Goal: Complete application form: Complete application form

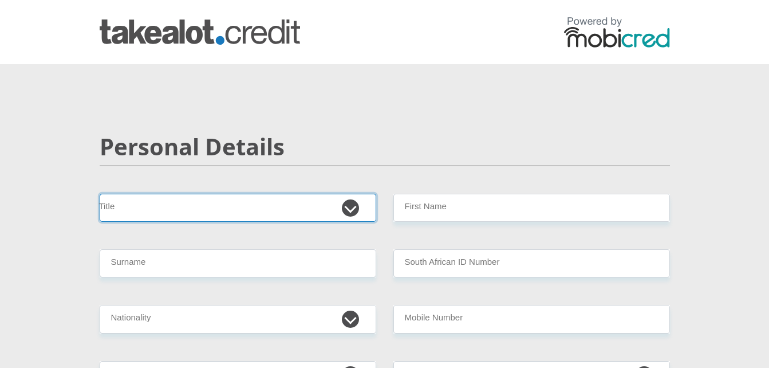
click at [348, 205] on select "Mr Ms Mrs Dr [PERSON_NAME]" at bounding box center [238, 208] width 277 height 28
select select "Mr"
click at [100, 194] on select "Mr Ms Mrs Dr [PERSON_NAME]" at bounding box center [238, 208] width 277 height 28
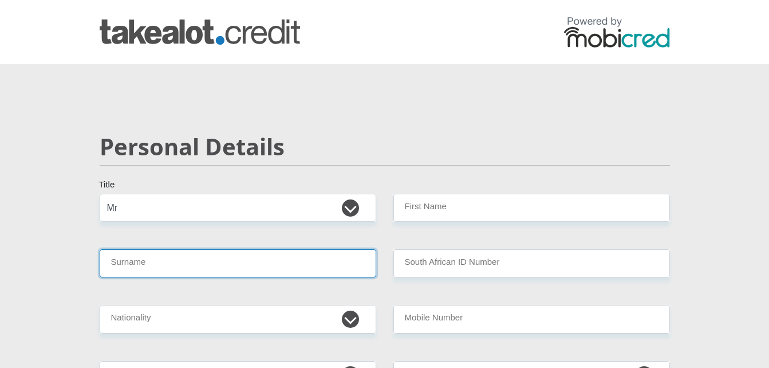
click at [262, 260] on input "Surname" at bounding box center [238, 263] width 277 height 28
type input "mxuthu"
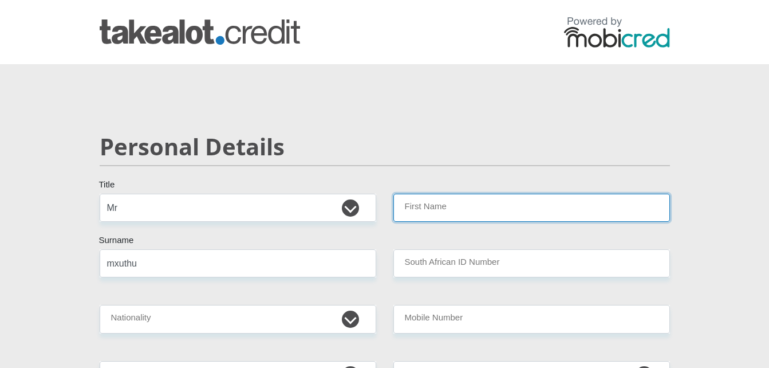
type input "lwazi"
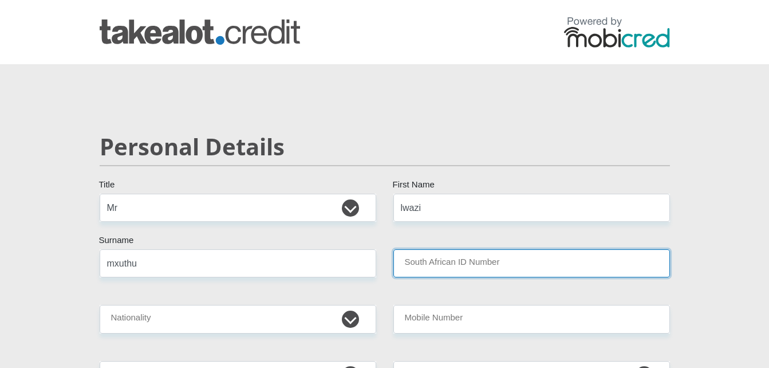
type input "9801235768084"
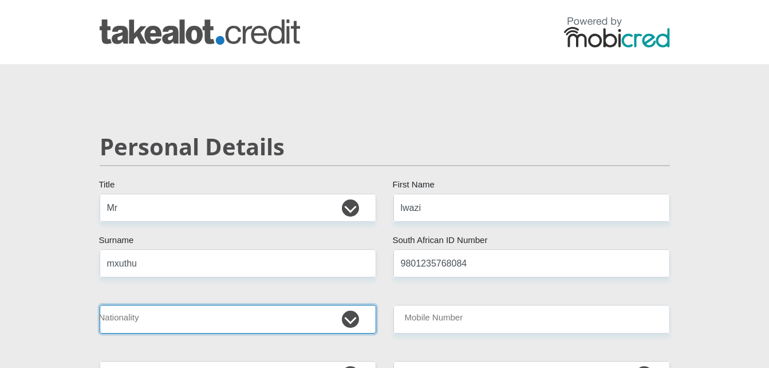
select select "ZAF"
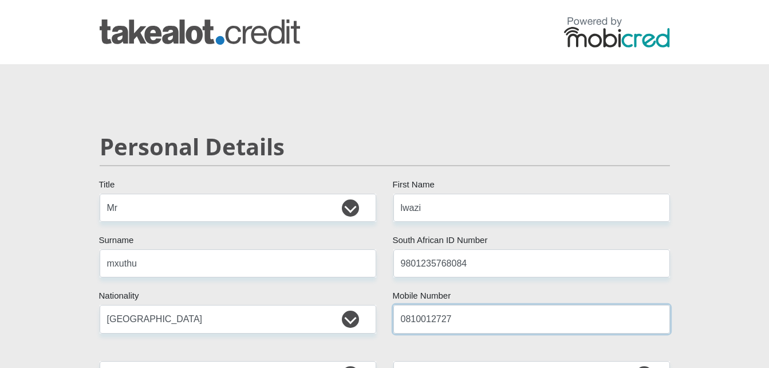
click at [491, 310] on input "0810012727" at bounding box center [531, 319] width 277 height 28
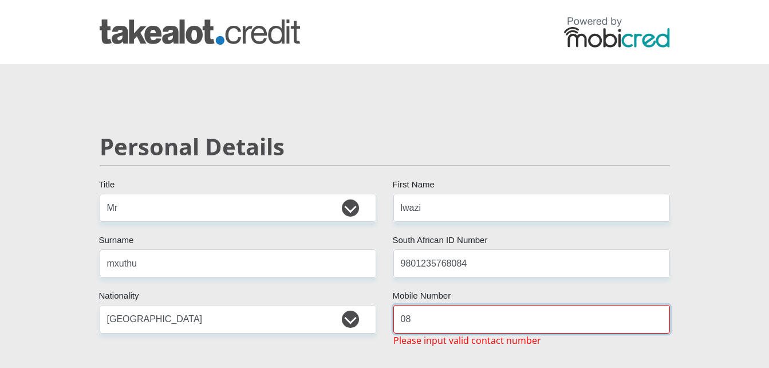
type input "0"
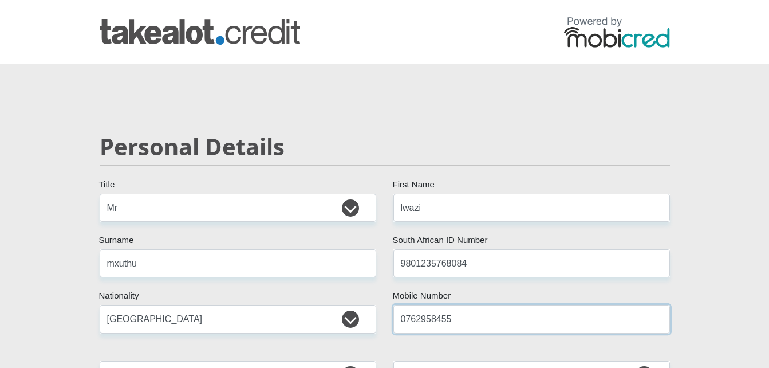
type input "0762958455"
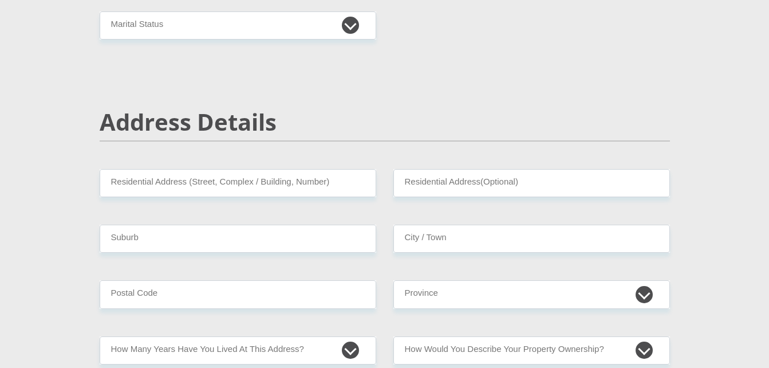
scroll to position [435, 0]
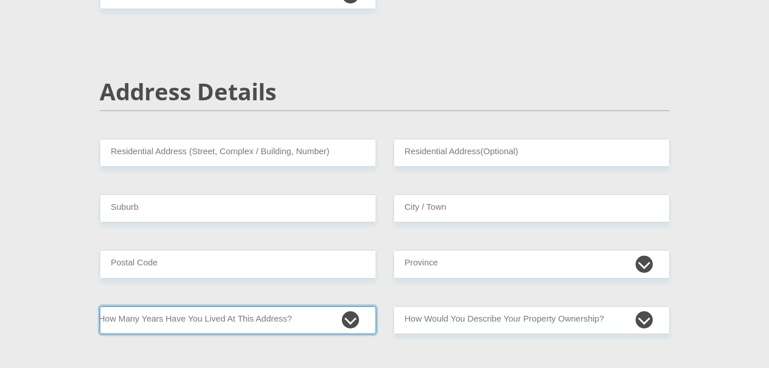
click at [349, 317] on select "less than 1 year 1-3 years 3-5 years 5+ years" at bounding box center [238, 320] width 277 height 28
select select "2"
click at [100, 306] on select "less than 1 year 1-3 years 3-5 years 5+ years" at bounding box center [238, 320] width 277 height 28
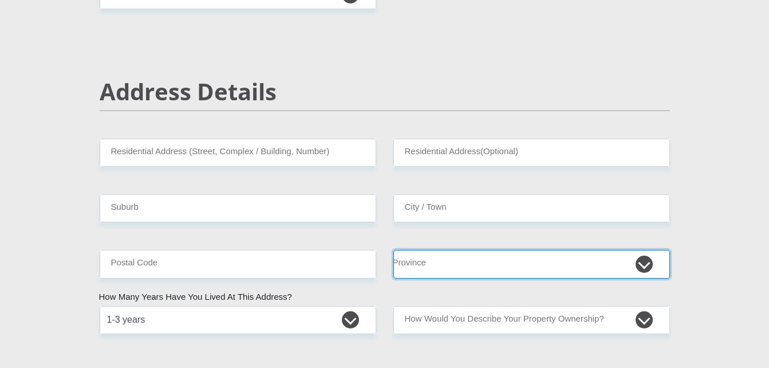
click at [646, 259] on select "Eastern Cape Free State [GEOGRAPHIC_DATA] [GEOGRAPHIC_DATA][DATE] [GEOGRAPHIC_D…" at bounding box center [531, 264] width 277 height 28
select select "Western Cape"
click at [393, 250] on select "Eastern Cape Free State [GEOGRAPHIC_DATA] [GEOGRAPHIC_DATA][DATE] [GEOGRAPHIC_D…" at bounding box center [531, 264] width 277 height 28
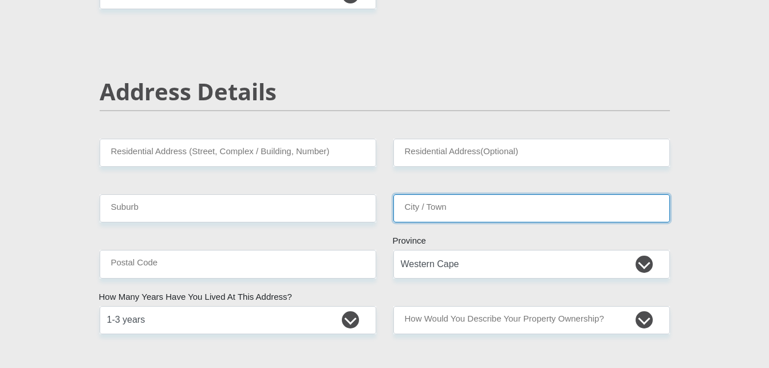
click at [536, 215] on input "City / Town" at bounding box center [531, 208] width 277 height 28
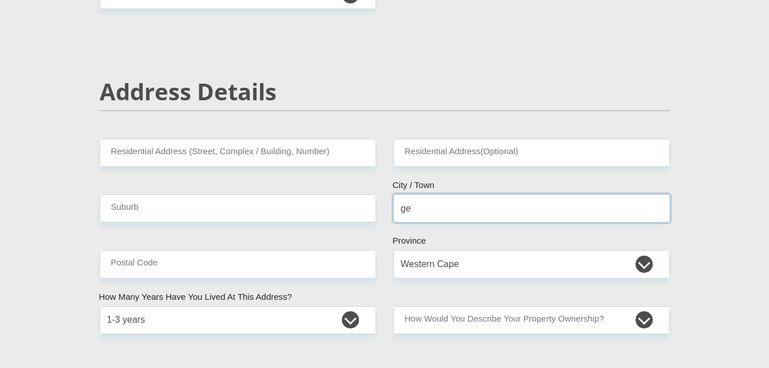
type input "ge"
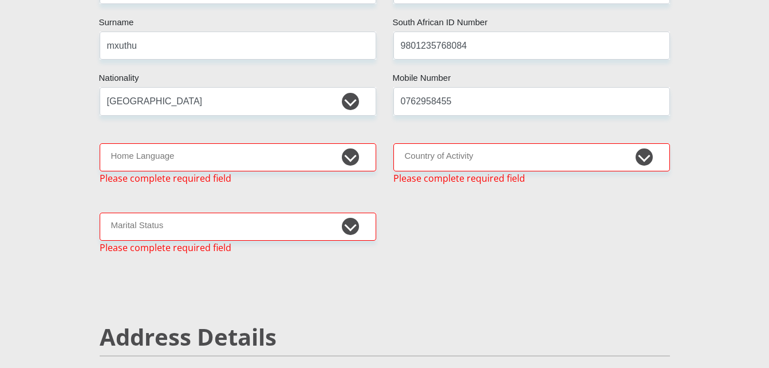
scroll to position [217, 0]
click at [355, 155] on select "Afrikaans English Sepedi South Ndebele Southern Sotho Swati Tsonga Tswana Venda…" at bounding box center [238, 158] width 277 height 28
click at [100, 144] on select "Afrikaans English Sepedi South Ndebele Southern Sotho Swati Tsonga Tswana Venda…" at bounding box center [238, 158] width 277 height 28
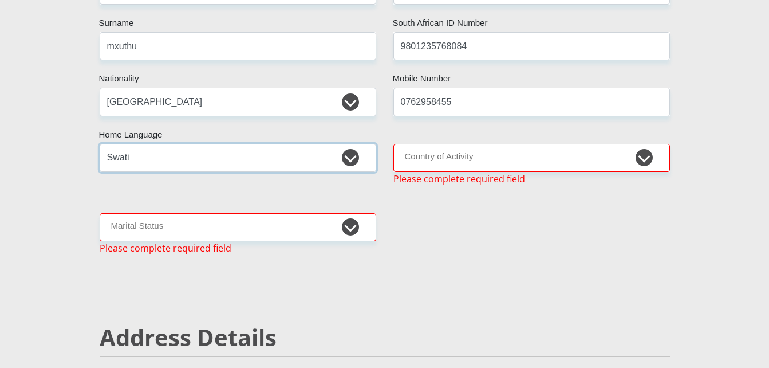
click at [362, 157] on select "Afrikaans English Sepedi South Ndebele Southern Sotho Swati Tsonga Tswana Venda…" at bounding box center [238, 158] width 277 height 28
select select "xho"
click at [100, 144] on select "Afrikaans English Sepedi South Ndebele Southern Sotho Swati Tsonga Tswana Venda…" at bounding box center [238, 158] width 277 height 28
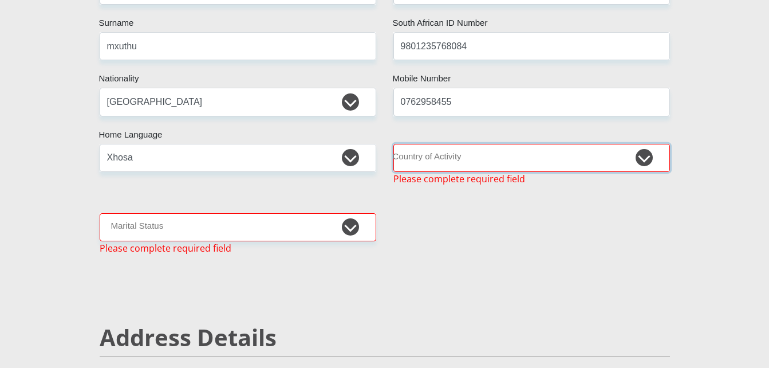
click at [653, 152] on select "[GEOGRAPHIC_DATA] [GEOGRAPHIC_DATA] [GEOGRAPHIC_DATA] [GEOGRAPHIC_DATA] [GEOGRA…" at bounding box center [531, 158] width 277 height 28
select select "ZAF"
click at [393, 144] on select "[GEOGRAPHIC_DATA] [GEOGRAPHIC_DATA] [GEOGRAPHIC_DATA] [GEOGRAPHIC_DATA] [GEOGRA…" at bounding box center [531, 158] width 277 height 28
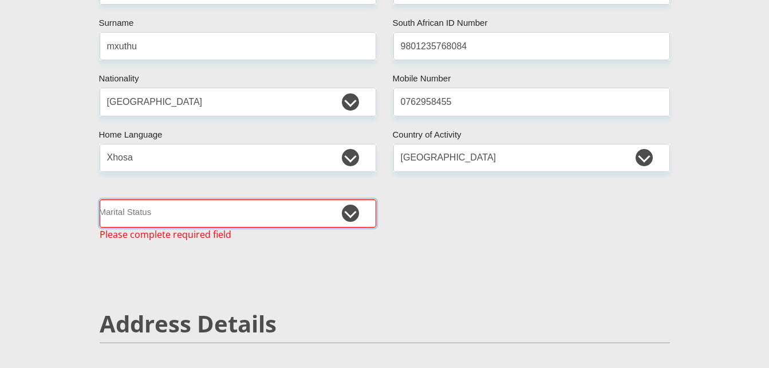
click at [349, 222] on select "Married ANC Single Divorced Widowed Married COP or Customary Law" at bounding box center [238, 213] width 277 height 28
select select "2"
click at [100, 199] on select "Married ANC Single Divorced Widowed Married COP or Customary Law" at bounding box center [238, 213] width 277 height 28
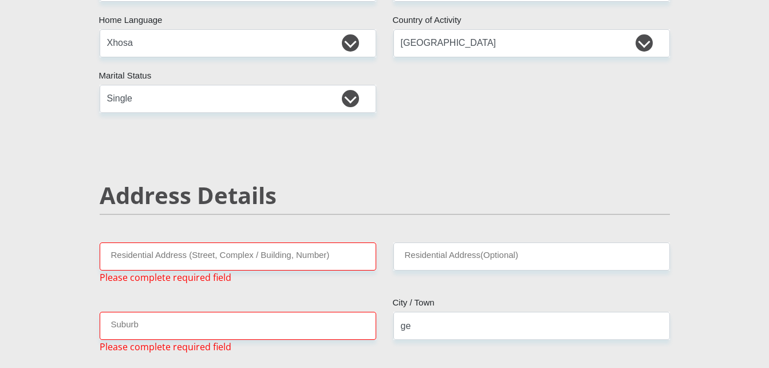
scroll to position [354, 0]
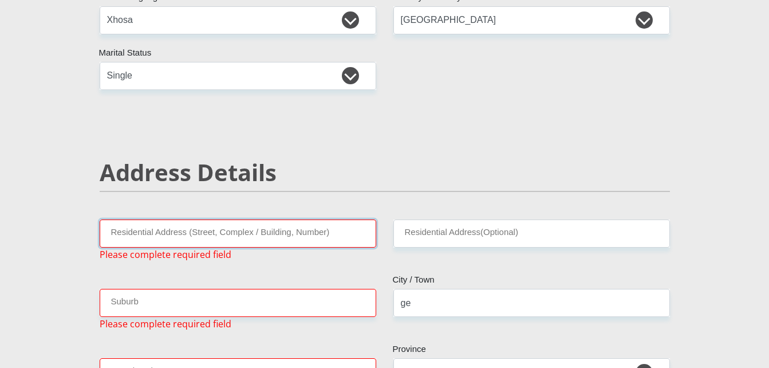
click at [328, 230] on input "Residential Address (Street, Complex / Building, Number)" at bounding box center [238, 233] width 277 height 28
type input "[PERSON_NAME][GEOGRAPHIC_DATA] [PERSON_NAME]"
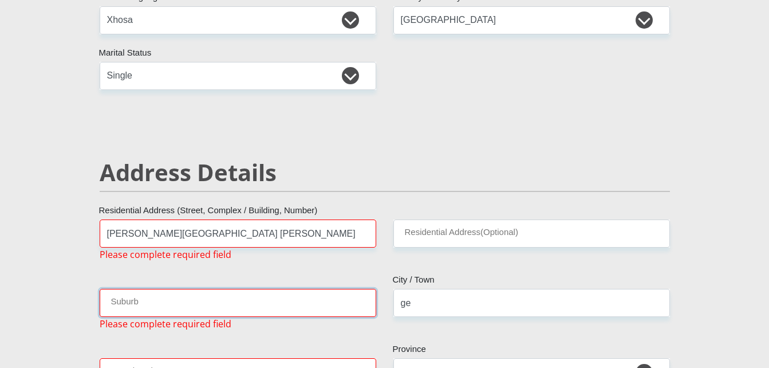
type input "[PERSON_NAME]"
type input "6529"
type input "[EMAIL_ADDRESS][DOMAIN_NAME]"
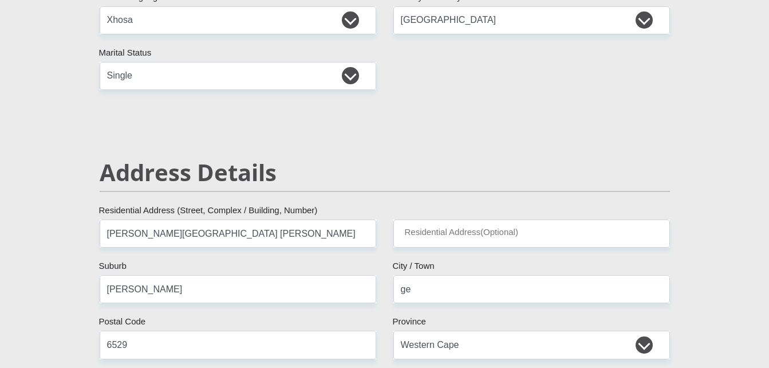
type input "[EMAIL_ADDRESS][DOMAIN_NAME]"
click at [412, 291] on input "ge" at bounding box center [531, 289] width 277 height 28
type input "[PERSON_NAME]"
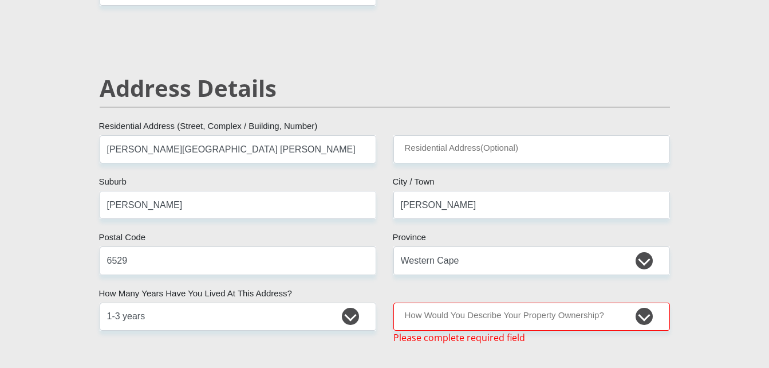
scroll to position [461, 0]
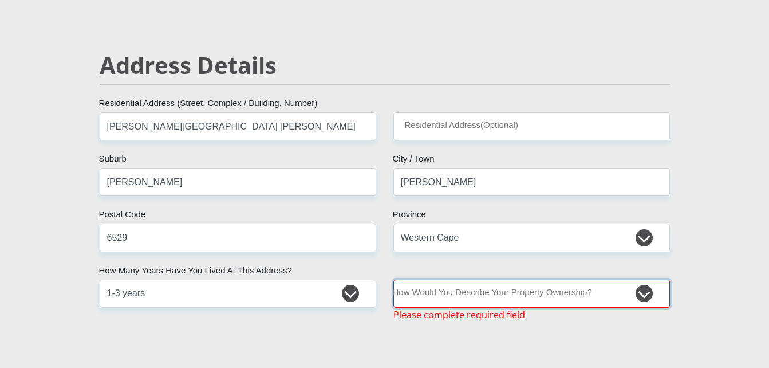
click at [648, 291] on select "Owned Rented Family Owned Company Dwelling" at bounding box center [531, 293] width 277 height 28
select select "Rented"
click at [393, 279] on select "Owned Rented Family Owned Company Dwelling" at bounding box center [531, 293] width 277 height 28
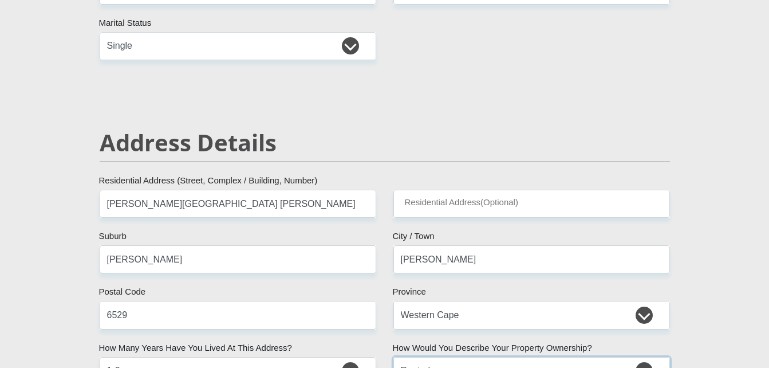
scroll to position [63, 0]
